Goal: Information Seeking & Learning: Check status

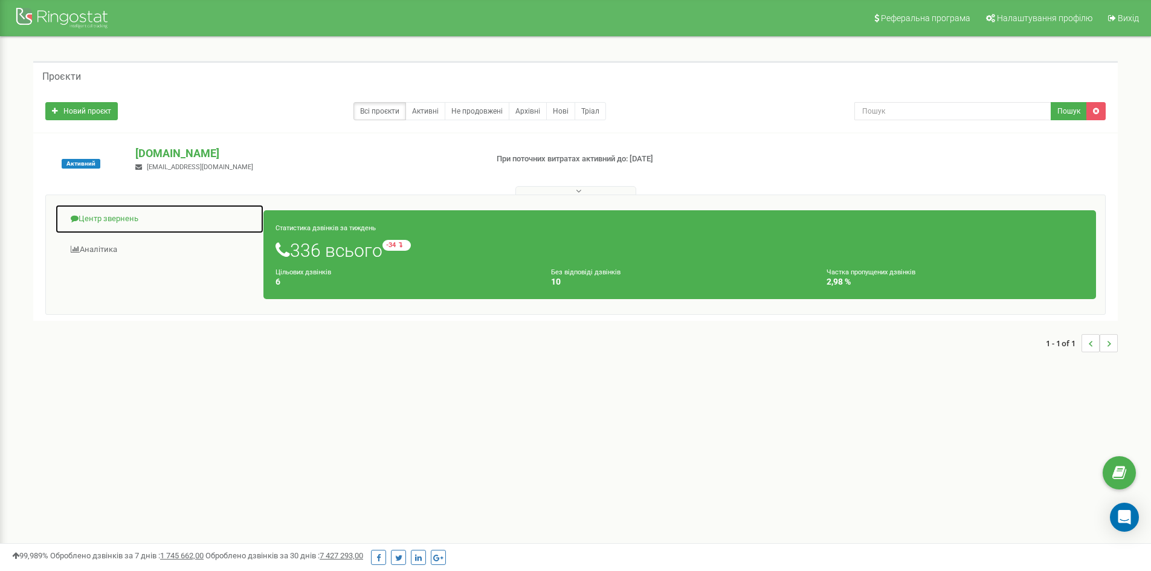
click at [135, 208] on link "Центр звернень" at bounding box center [159, 219] width 209 height 30
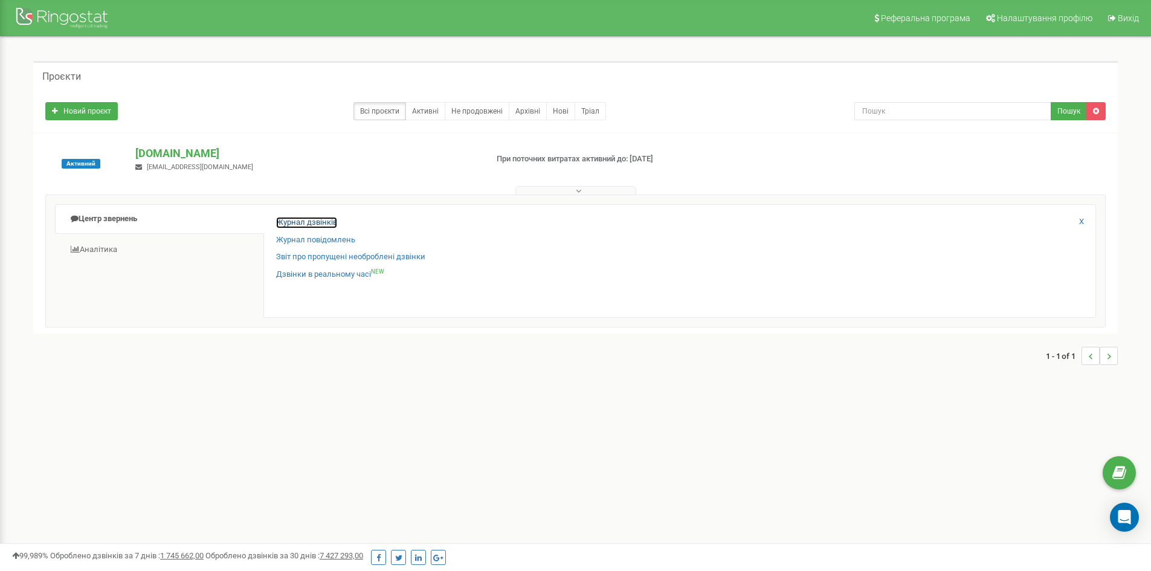
click at [306, 218] on link "Журнал дзвінків" at bounding box center [306, 222] width 61 height 11
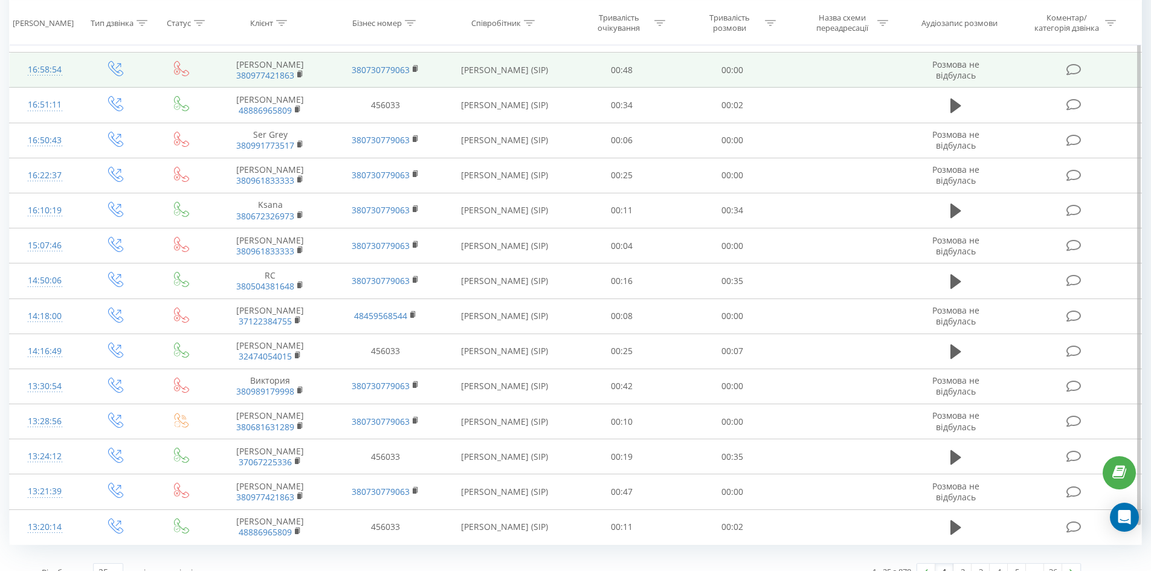
scroll to position [534, 0]
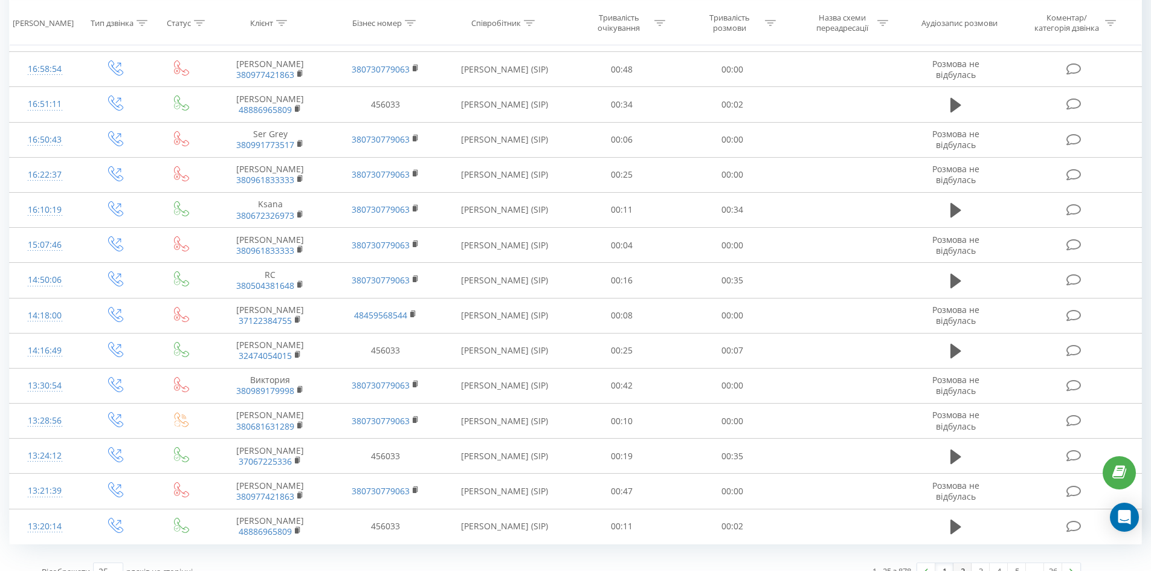
click at [961, 563] on link "2" at bounding box center [962, 571] width 18 height 17
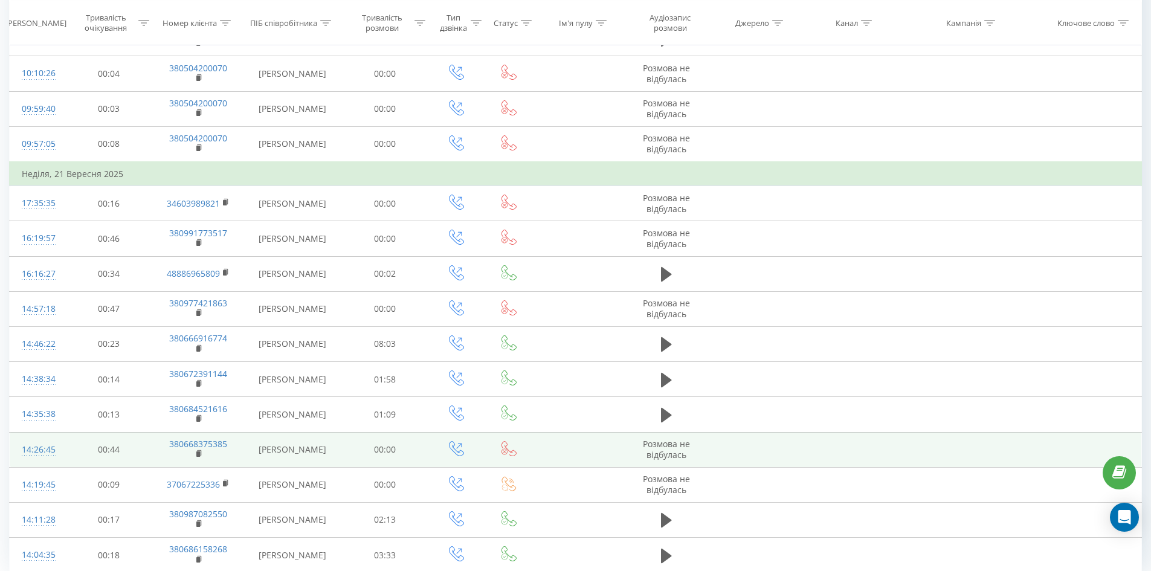
scroll to position [558, 0]
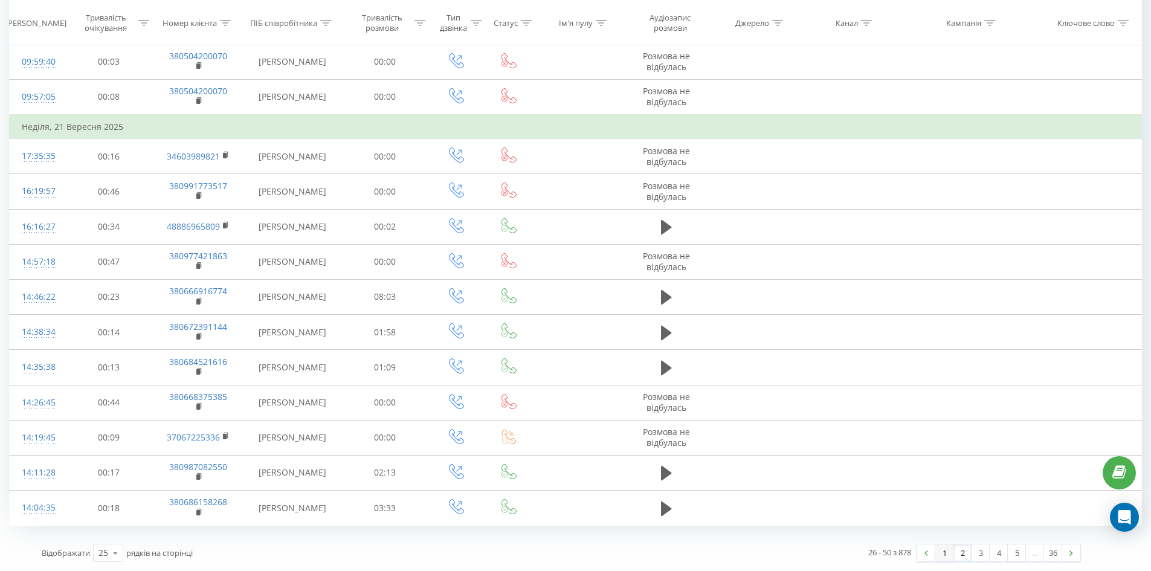
click at [942, 553] on link "1" at bounding box center [944, 552] width 18 height 17
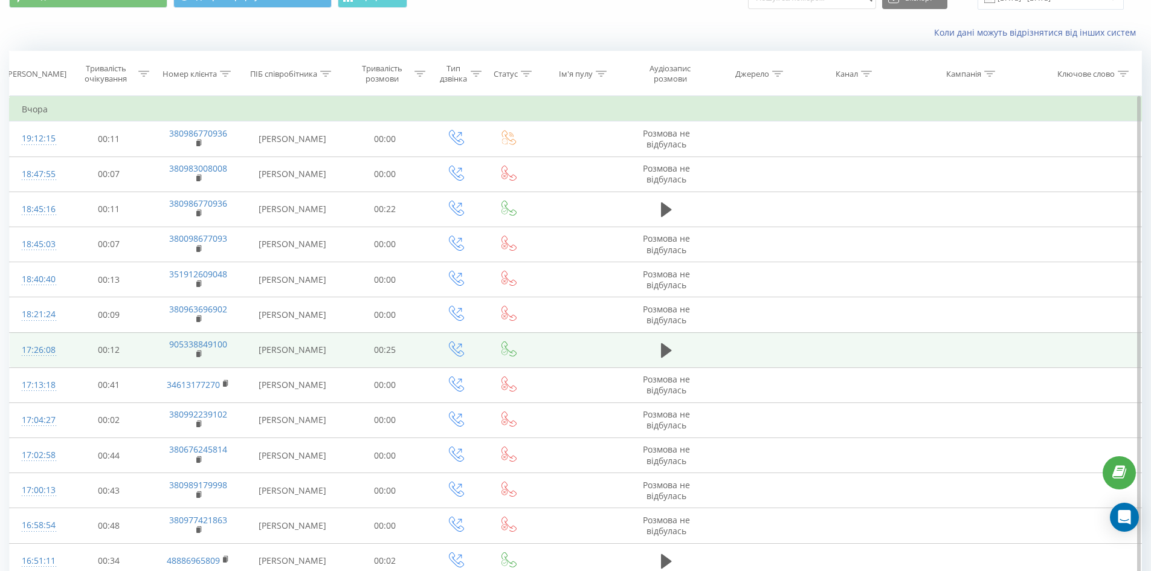
scroll to position [51, 0]
